Goal: Information Seeking & Learning: Learn about a topic

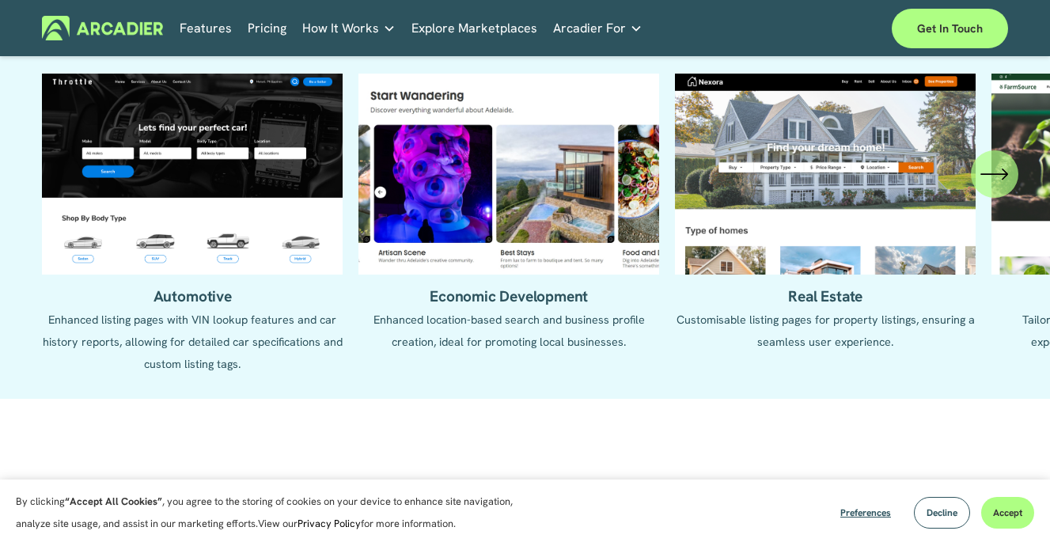
scroll to position [1471, 0]
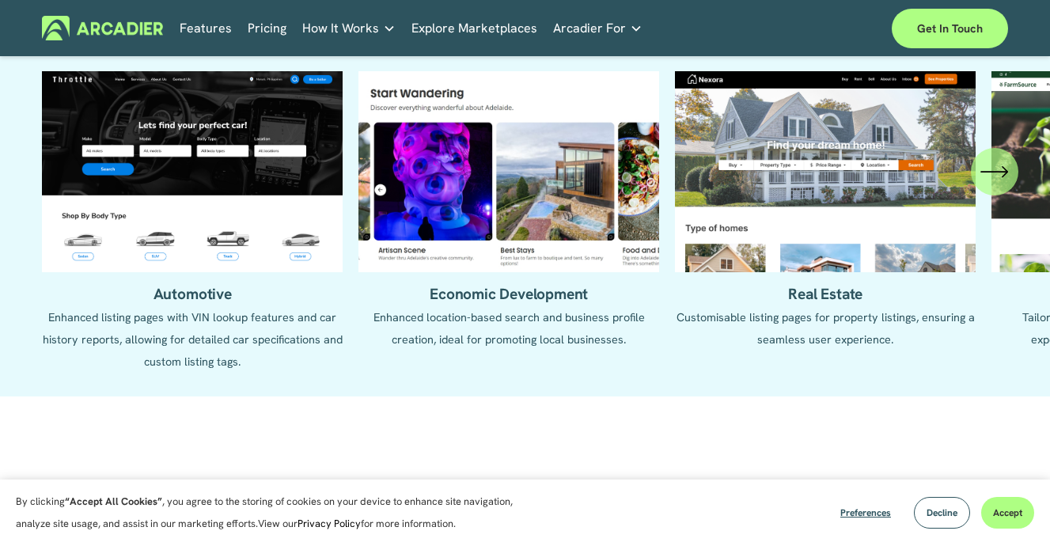
click at [983, 186] on icon "\a \a \a Next\a \a" at bounding box center [994, 171] width 28 height 28
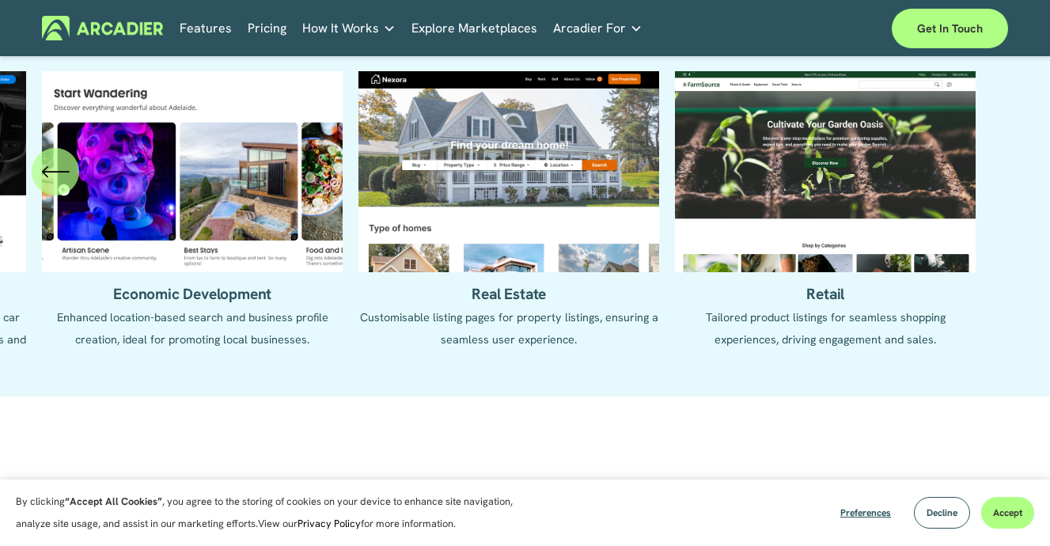
click at [887, 195] on ul "Automotive Enhanced listing pages with VIN lookup features and car history repo…" at bounding box center [525, 221] width 966 height 301
click at [853, 211] on ul "Automotive Enhanced listing pages with VIN lookup features and car history repo…" at bounding box center [525, 221] width 966 height 301
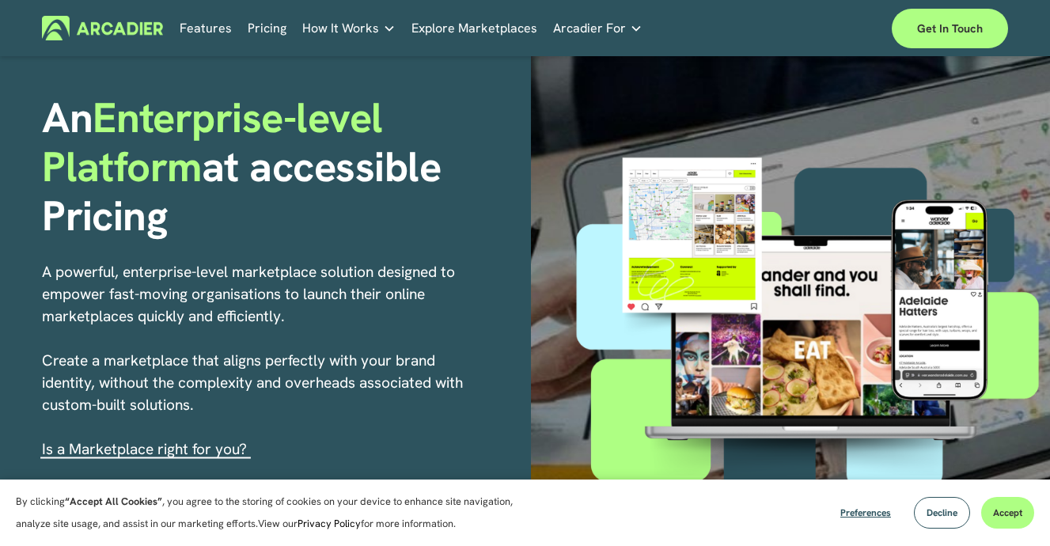
scroll to position [0, 0]
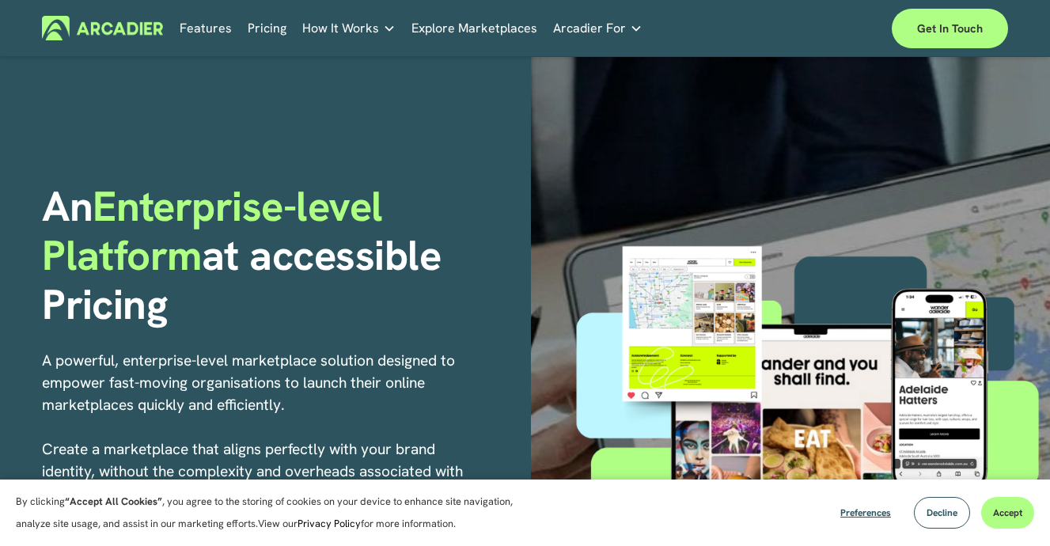
click at [269, 23] on link "Pricing" at bounding box center [267, 28] width 39 height 25
